Goal: Check status: Check status

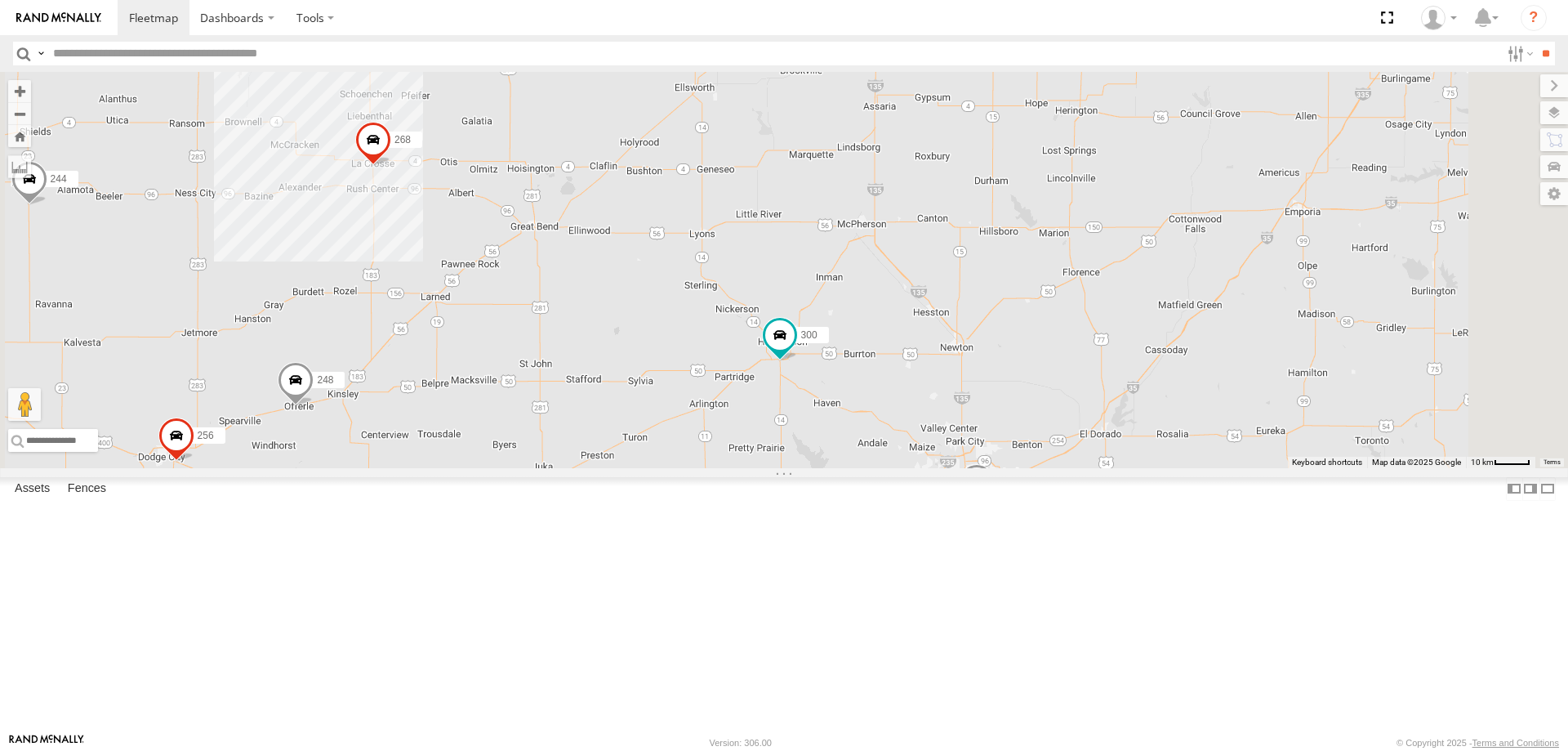
drag, startPoint x: 1313, startPoint y: 255, endPoint x: 968, endPoint y: 484, distance: 414.1
click at [979, 468] on div "298 270 232 302 266 278 294 260 300 244 246 256 296 268 264 248" at bounding box center [784, 270] width 1568 height 396
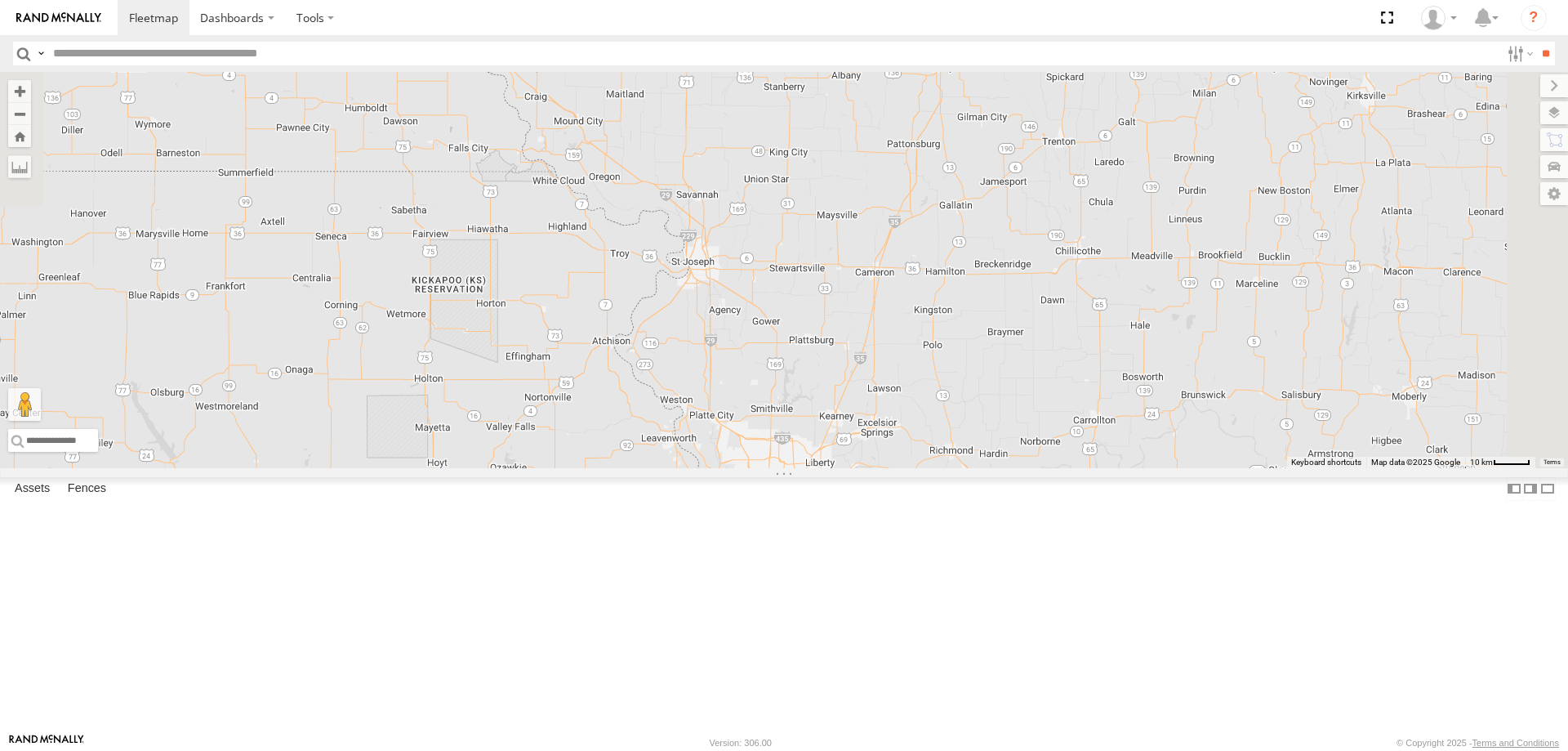
drag, startPoint x: 930, startPoint y: 488, endPoint x: 1045, endPoint y: 356, distance: 175.1
click at [1045, 356] on div "298 270 232 302 266 278 294 260 300 244 246 256 296 268 264 248" at bounding box center [784, 270] width 1568 height 396
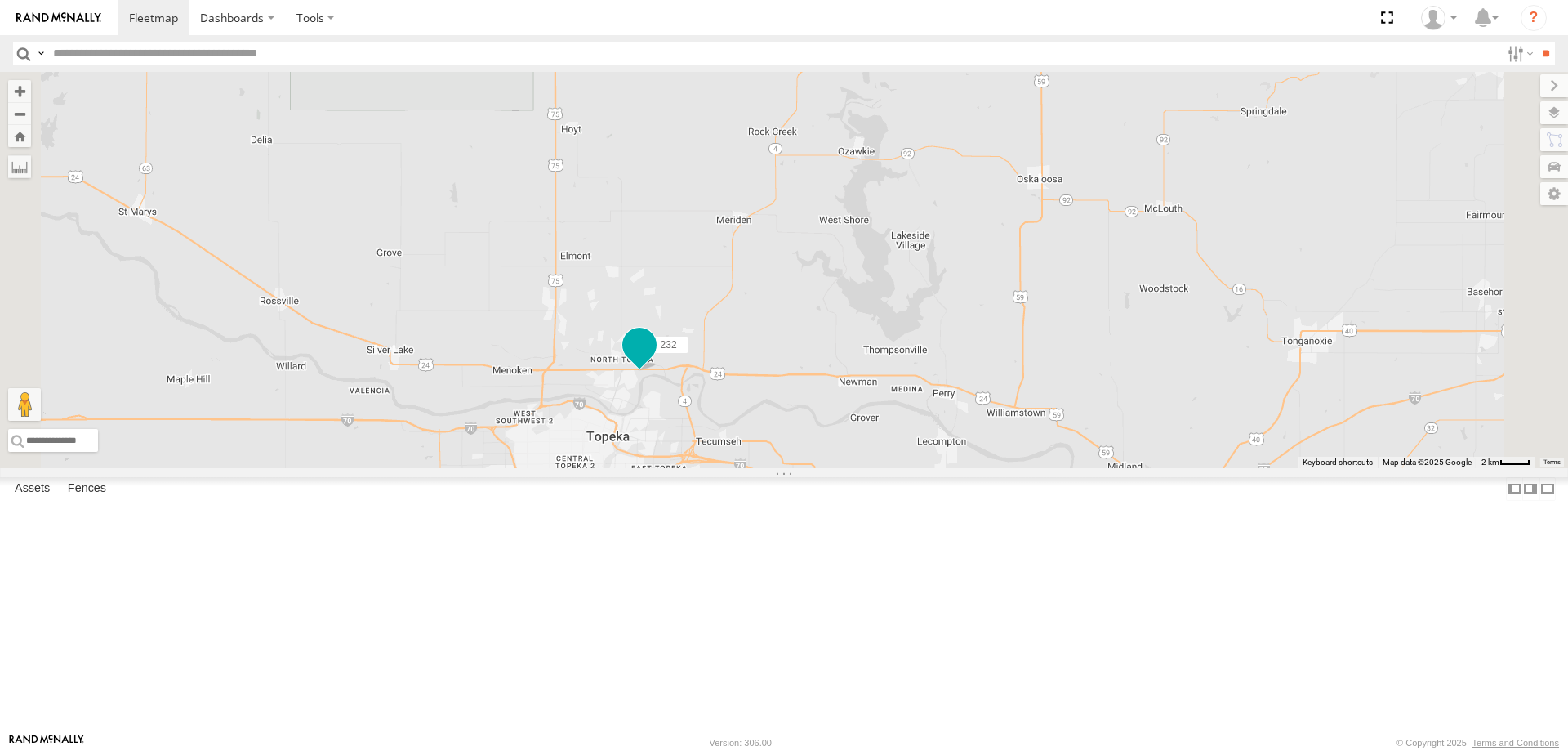
click at [654, 359] on span at bounding box center [640, 344] width 30 height 30
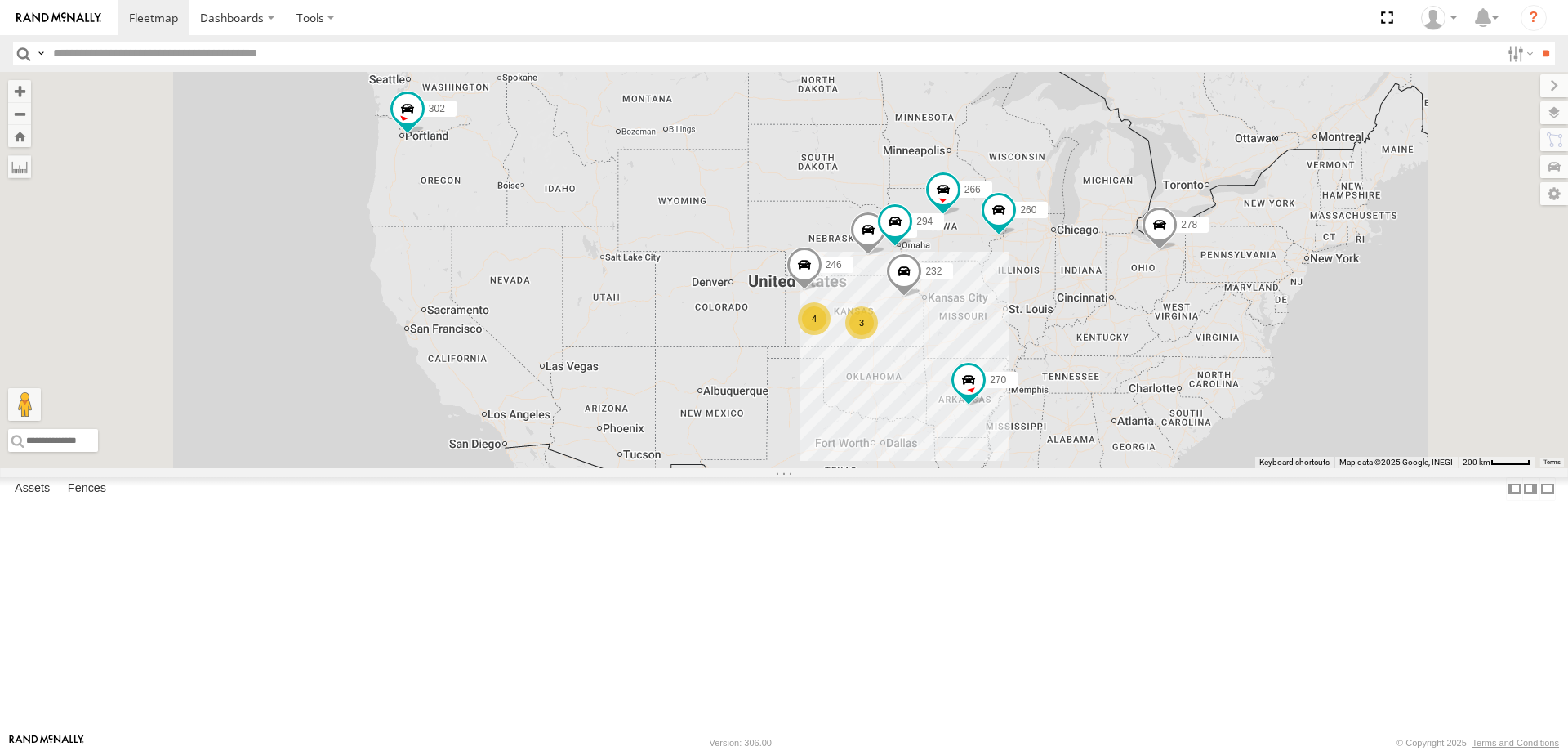
click at [49, 15] on img at bounding box center [58, 18] width 85 height 11
